Goal: Information Seeking & Learning: Understand process/instructions

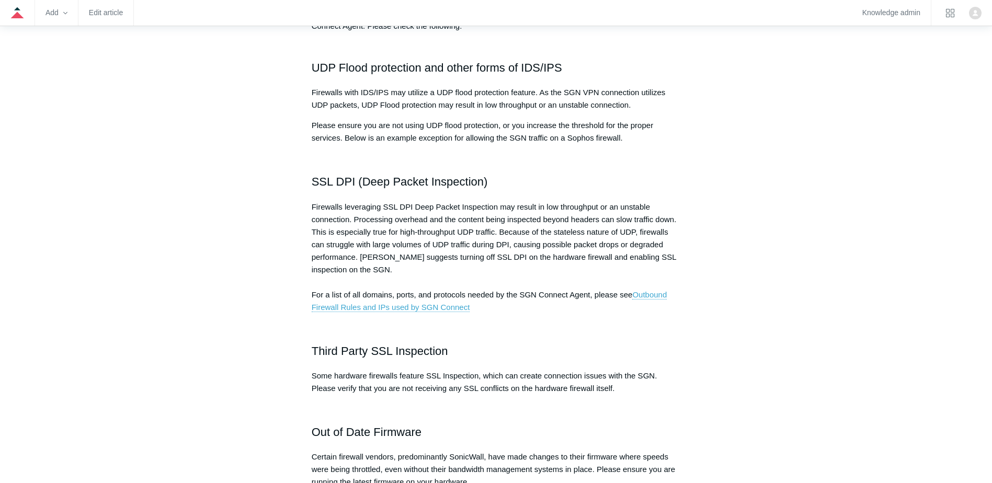
scroll to position [261, 0]
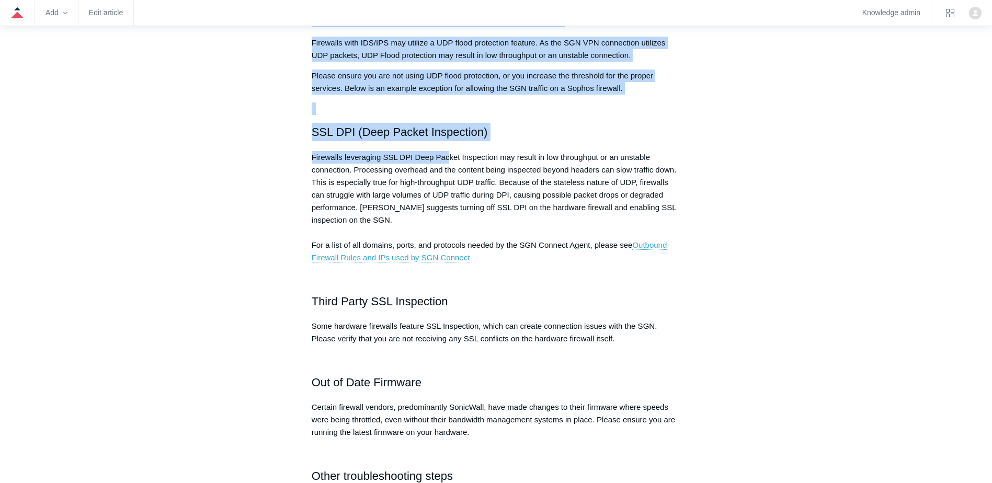
drag, startPoint x: 285, startPoint y: 139, endPoint x: 450, endPoint y: 158, distance: 165.8
click at [450, 158] on div "Articles in this section Firewall Configuration Guidance Troubleshooting Perfor…" at bounding box center [496, 416] width 606 height 1114
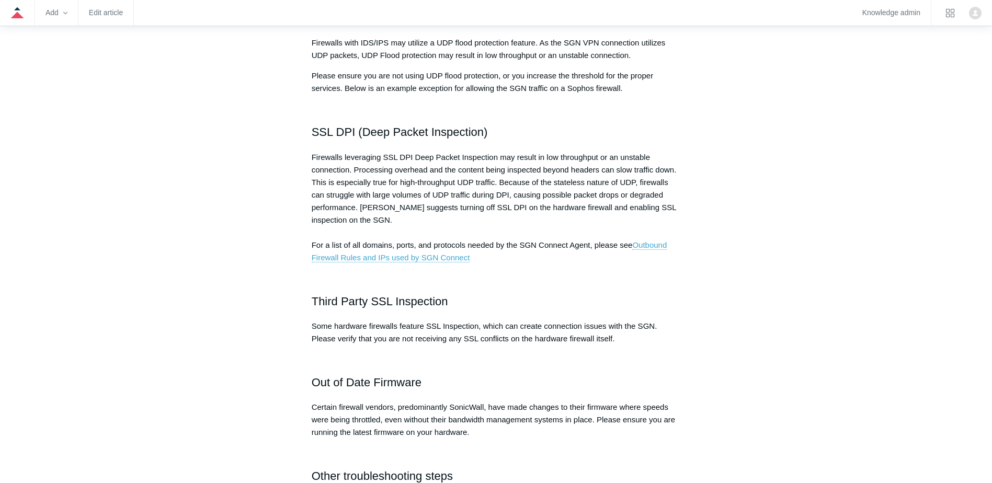
click at [383, 272] on p at bounding box center [496, 278] width 369 height 13
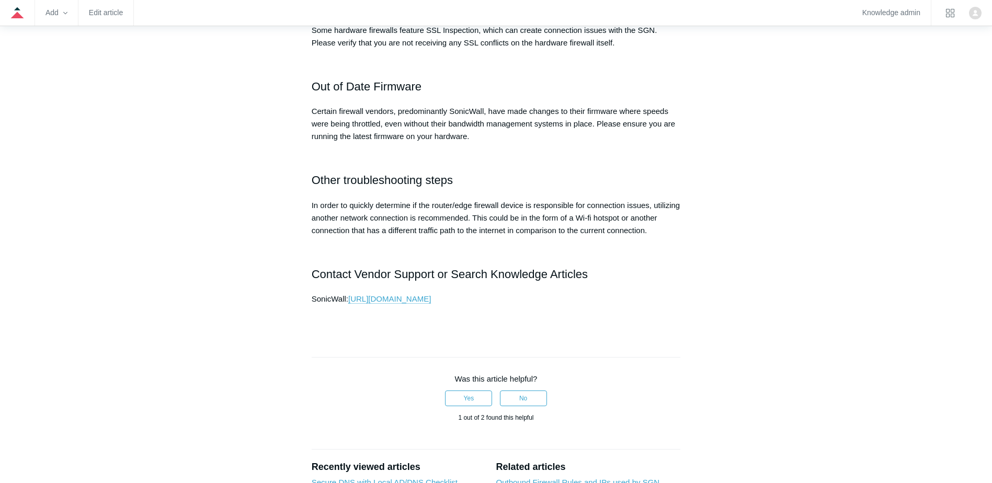
scroll to position [627, 0]
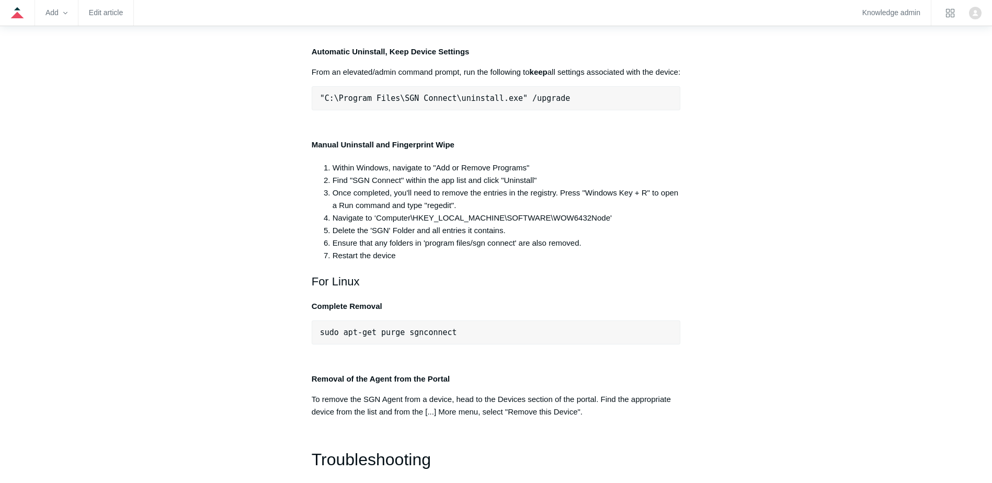
scroll to position [2147, 0]
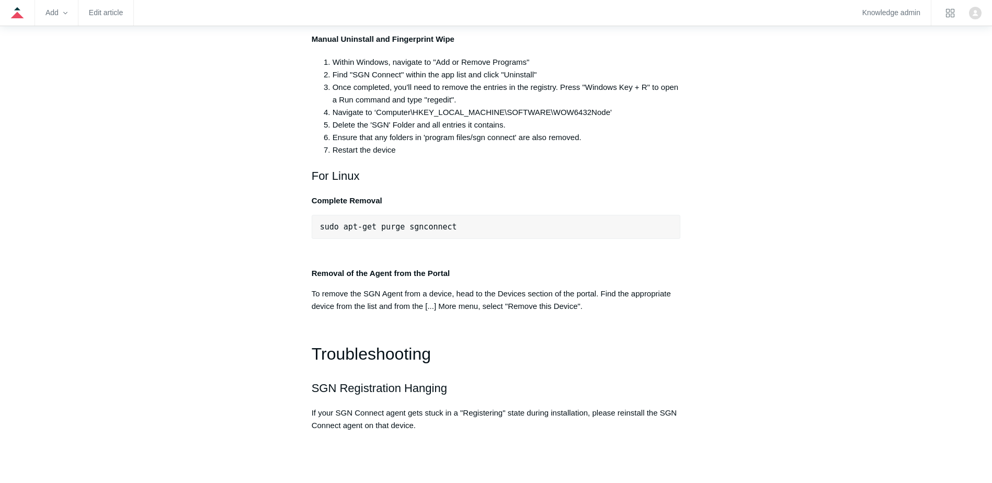
drag, startPoint x: 350, startPoint y: 232, endPoint x: 599, endPoint y: 255, distance: 250.5
drag, startPoint x: 599, startPoint y: 255, endPoint x: 563, endPoint y: 260, distance: 36.9
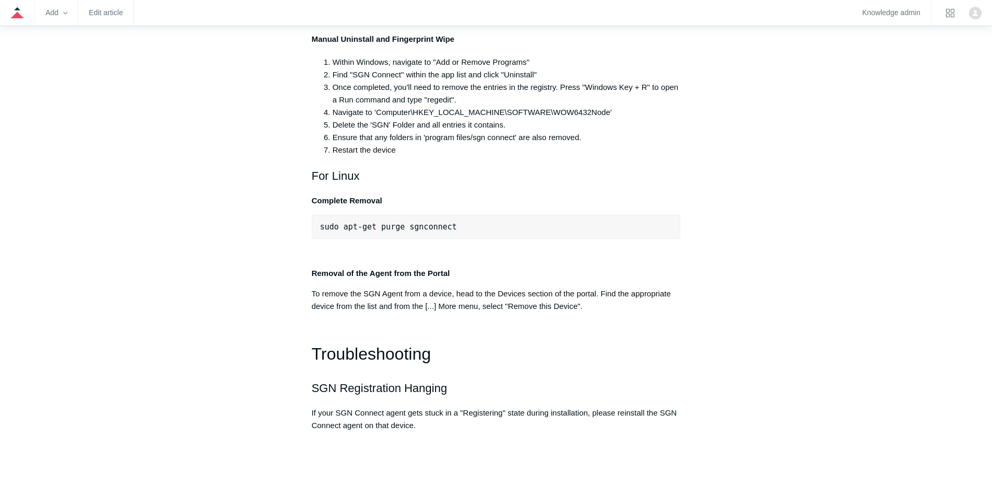
drag, startPoint x: 327, startPoint y: 248, endPoint x: 590, endPoint y: 255, distance: 263.1
drag, startPoint x: 590, startPoint y: 255, endPoint x: 565, endPoint y: 260, distance: 25.5
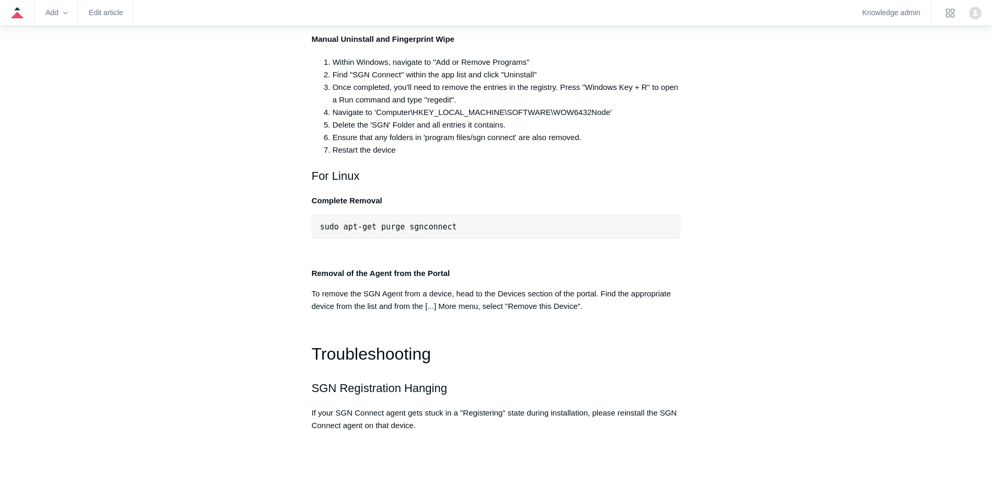
drag, startPoint x: 320, startPoint y: 257, endPoint x: 559, endPoint y: 258, distance: 238.9
drag, startPoint x: 559, startPoint y: 258, endPoint x: 565, endPoint y: 263, distance: 8.5
drag, startPoint x: 559, startPoint y: 242, endPoint x: 554, endPoint y: 257, distance: 16.0
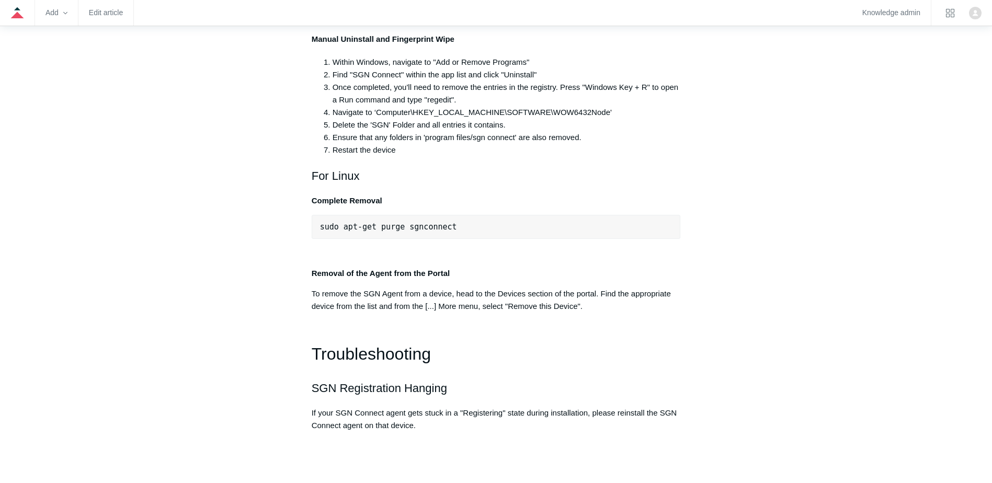
drag, startPoint x: 554, startPoint y: 257, endPoint x: 477, endPoint y: 275, distance: 78.4
drag, startPoint x: 184, startPoint y: 208, endPoint x: 245, endPoint y: 213, distance: 60.9
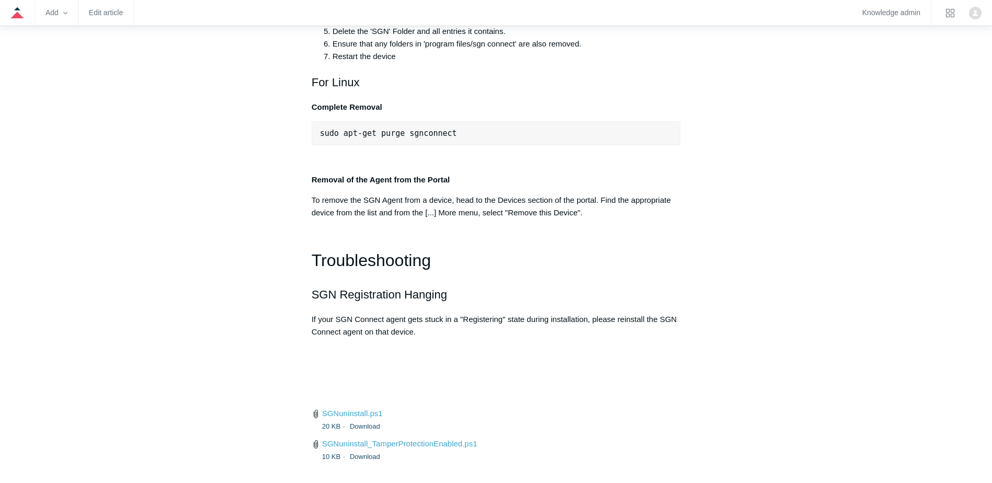
scroll to position [2356, 0]
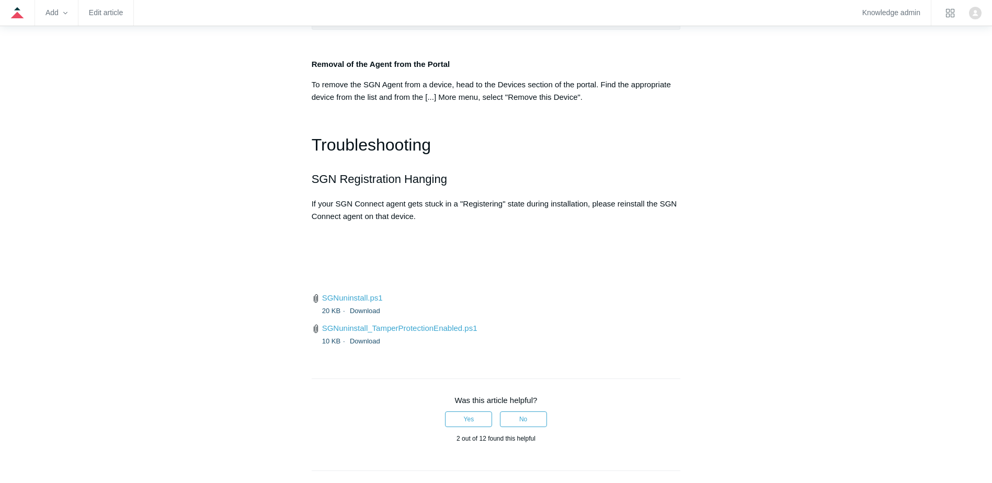
drag, startPoint x: 311, startPoint y: 140, endPoint x: 494, endPoint y: 141, distance: 183.5
drag, startPoint x: 332, startPoint y: 203, endPoint x: 551, endPoint y: 195, distance: 219.2
drag, startPoint x: 551, startPoint y: 195, endPoint x: 427, endPoint y: 219, distance: 126.7
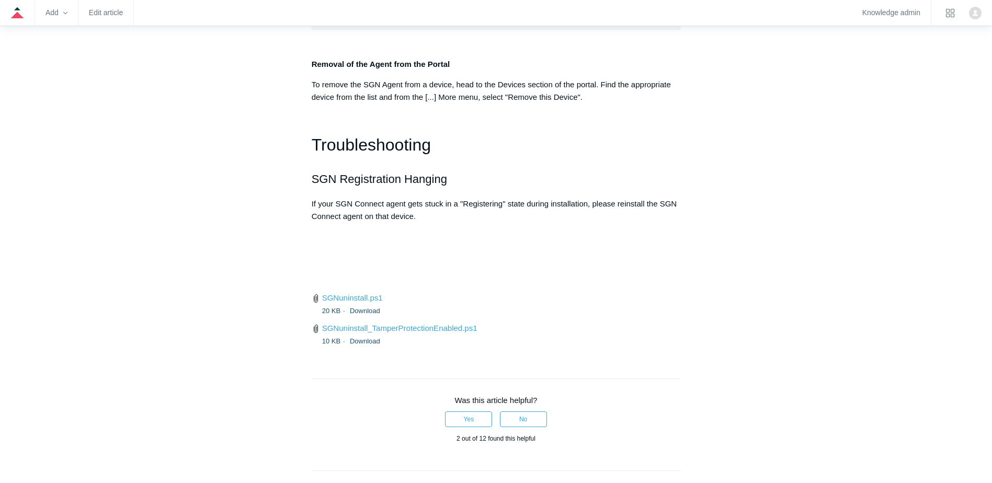
drag, startPoint x: 302, startPoint y: 165, endPoint x: 628, endPoint y: 171, distance: 325.8
drag, startPoint x: 304, startPoint y: 250, endPoint x: 471, endPoint y: 251, distance: 166.2
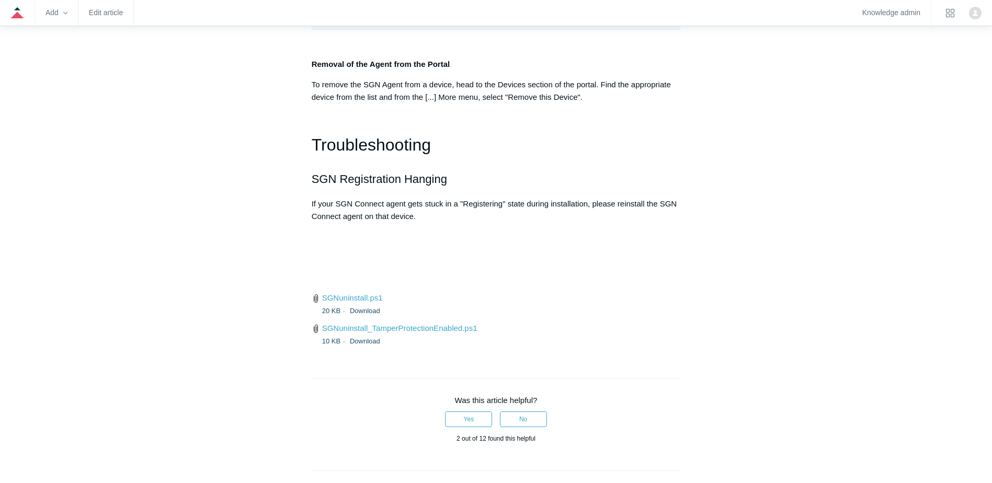
drag, startPoint x: 471, startPoint y: 251, endPoint x: 376, endPoint y: 317, distance: 115.3
drag, startPoint x: 323, startPoint y: 265, endPoint x: 510, endPoint y: 368, distance: 213.4
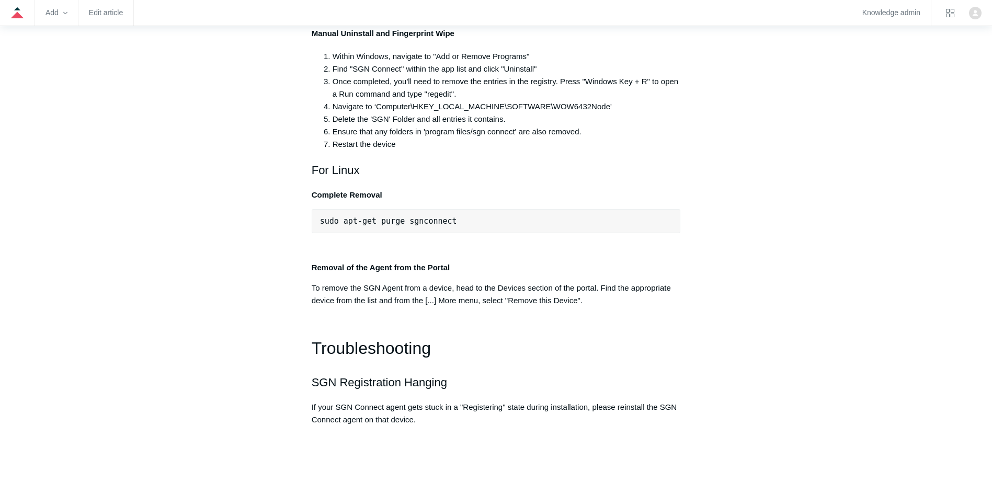
scroll to position [2094, 0]
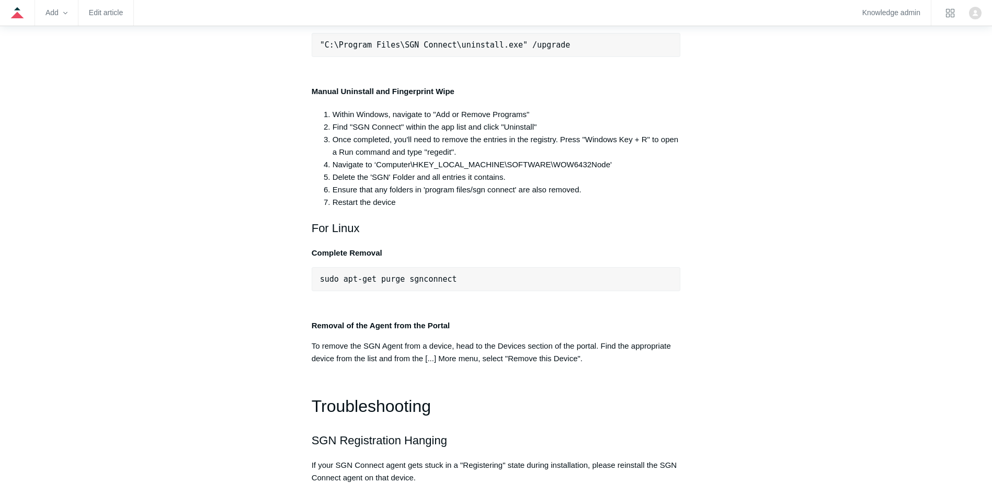
drag, startPoint x: 319, startPoint y: 185, endPoint x: 532, endPoint y: 188, distance: 212.3
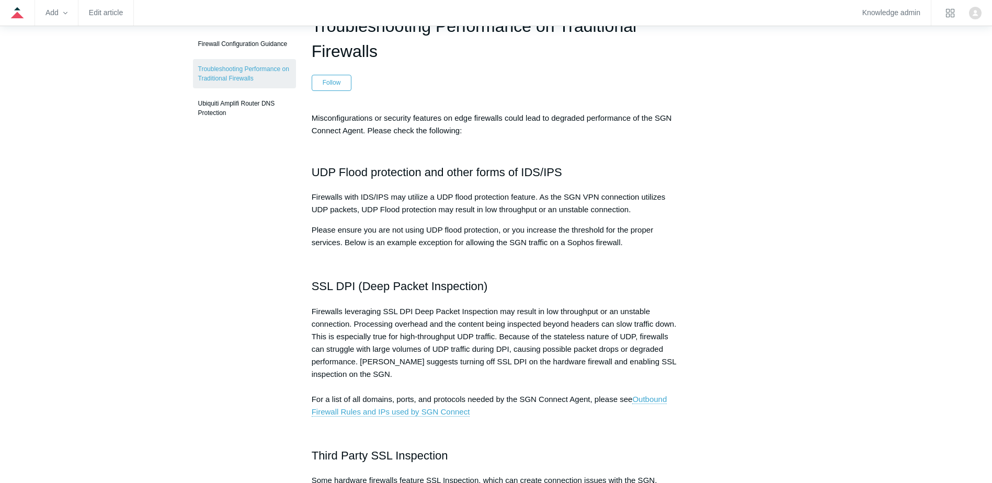
scroll to position [105, 0]
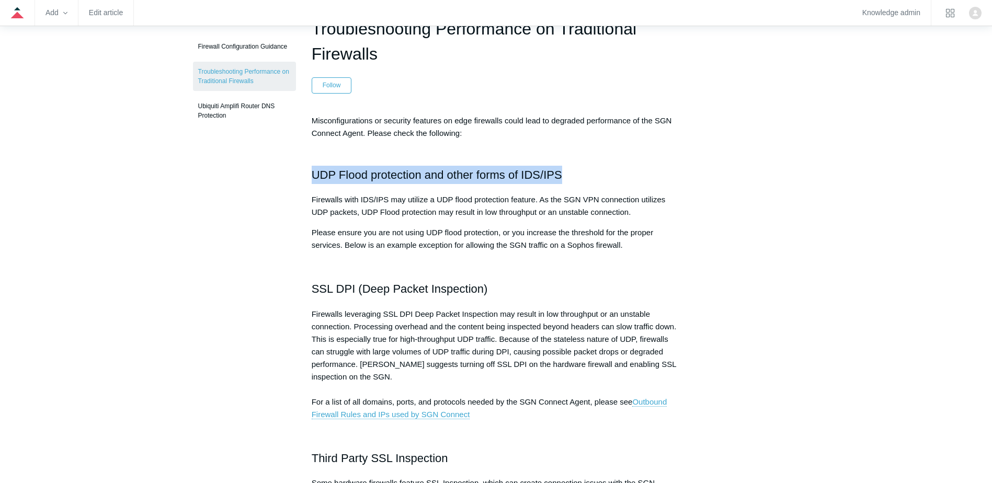
drag, startPoint x: 309, startPoint y: 181, endPoint x: 573, endPoint y: 175, distance: 263.6
drag, startPoint x: 573, startPoint y: 175, endPoint x: 469, endPoint y: 178, distance: 103.6
click at [469, 178] on h2 "UDP Flood protection and other forms of IDS/IPS" at bounding box center [496, 165] width 369 height 37
drag, startPoint x: 581, startPoint y: 170, endPoint x: 613, endPoint y: 172, distance: 32.5
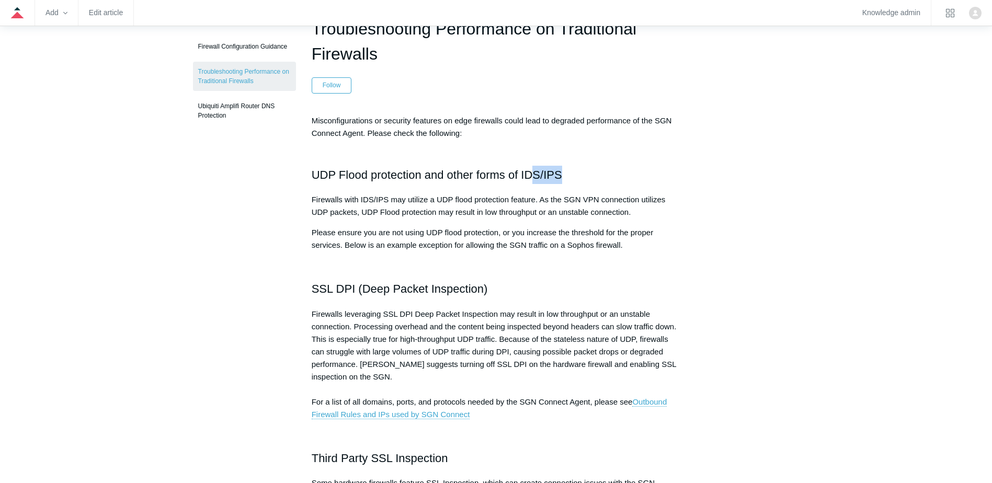
click at [613, 172] on h2 "UDP Flood protection and other forms of IDS/IPS" at bounding box center [496, 165] width 369 height 37
drag, startPoint x: 613, startPoint y: 172, endPoint x: 462, endPoint y: 173, distance: 151.1
click at [462, 173] on h2 "UDP Flood protection and other forms of IDS/IPS" at bounding box center [496, 165] width 369 height 37
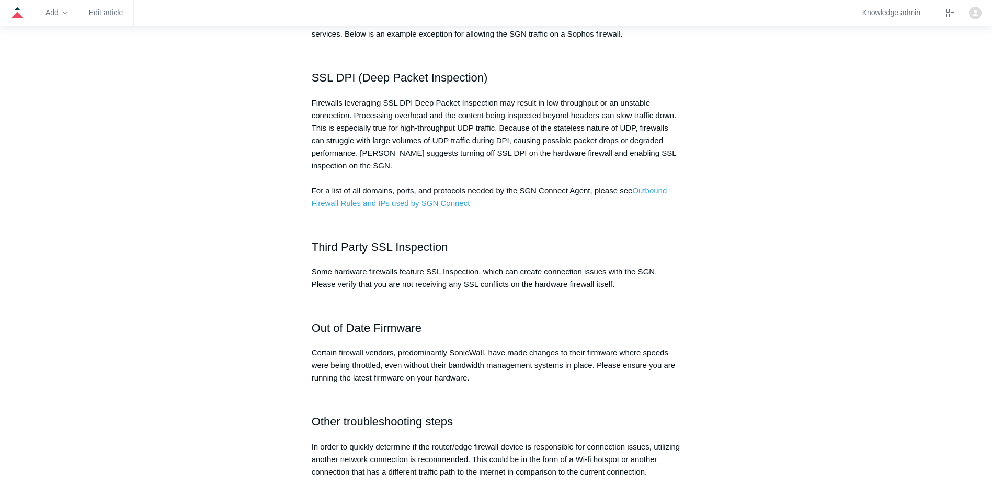
scroll to position [261, 0]
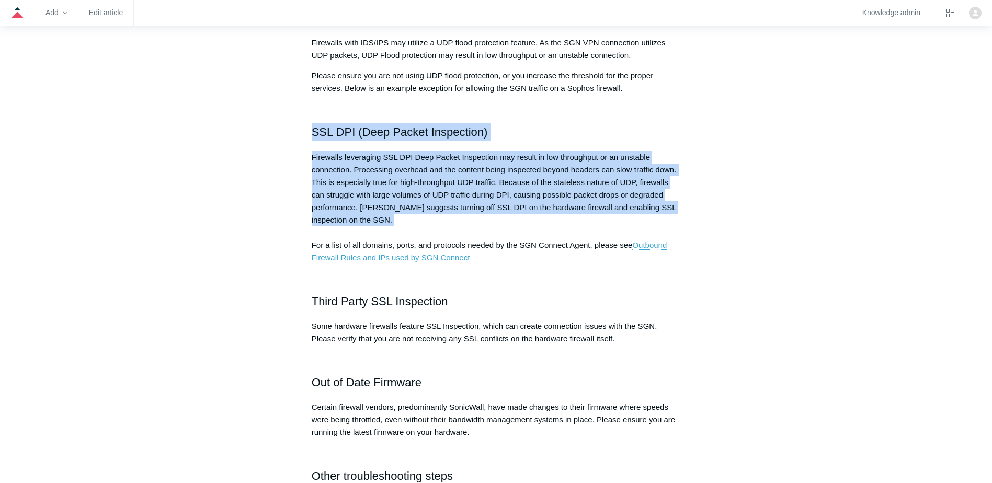
drag, startPoint x: 330, startPoint y: 132, endPoint x: 655, endPoint y: 235, distance: 340.6
click at [655, 235] on article "Troubleshooting Performance on Traditional Firewalls Follow Not yet followed by…" at bounding box center [496, 416] width 400 height 1114
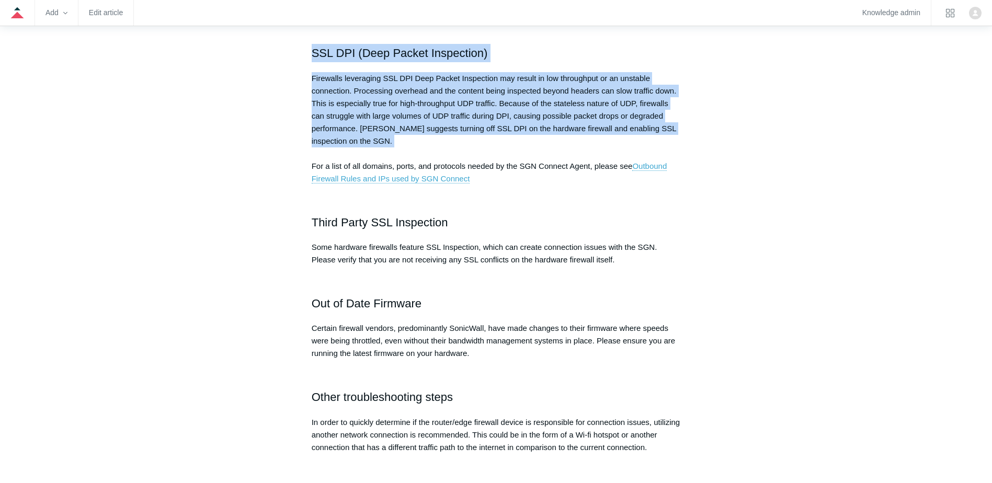
scroll to position [418, 0]
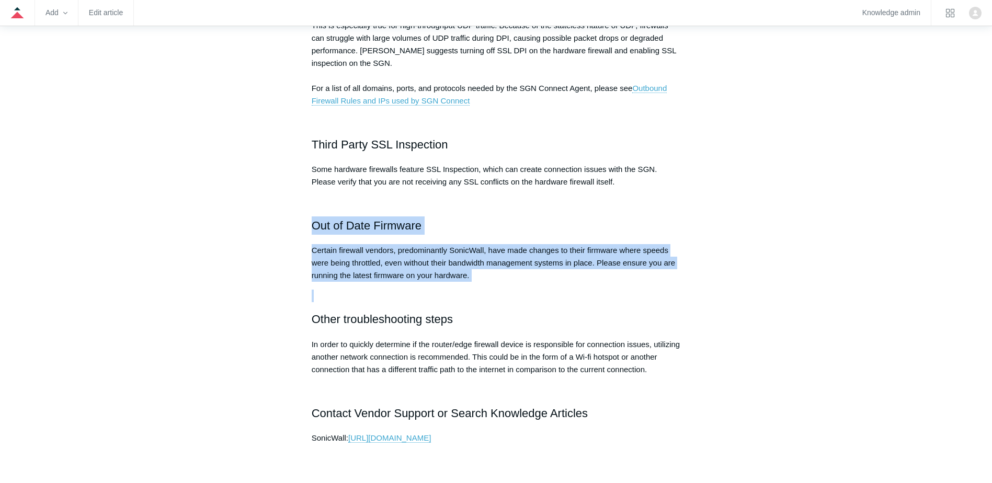
drag, startPoint x: 297, startPoint y: 220, endPoint x: 509, endPoint y: 286, distance: 222.6
click at [509, 286] on article "Troubleshooting Performance on Traditional Firewalls Follow Not yet followed by…" at bounding box center [496, 260] width 400 height 1114
drag, startPoint x: 509, startPoint y: 286, endPoint x: 405, endPoint y: 289, distance: 104.6
click at [406, 288] on div "Misconfigurations or security features on edge firewalls could lead to degraded…" at bounding box center [496, 133] width 369 height 664
drag, startPoint x: 307, startPoint y: 215, endPoint x: 504, endPoint y: 279, distance: 207.2
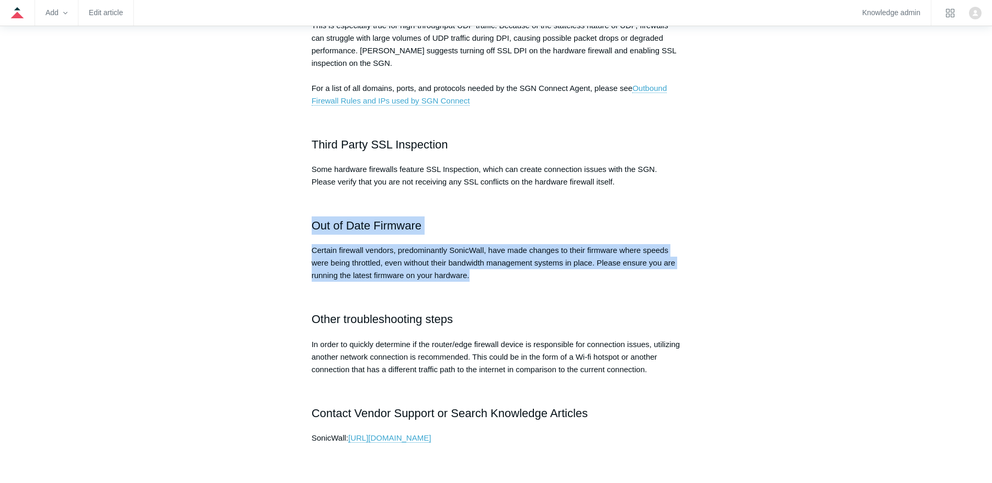
click at [504, 279] on article "Troubleshooting Performance on Traditional Firewalls Follow Not yet followed by…" at bounding box center [496, 260] width 400 height 1114
